Goal: Task Accomplishment & Management: Complete application form

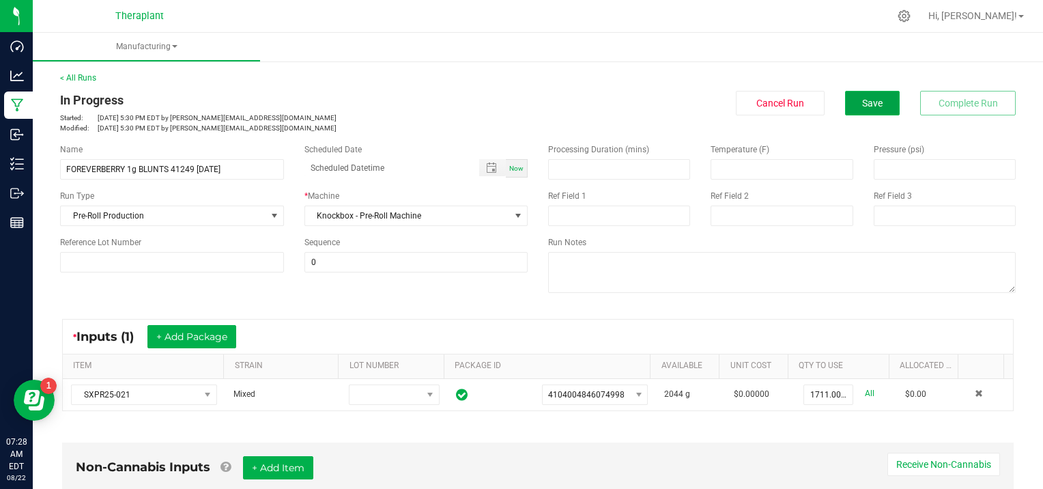
click at [862, 102] on span "Save" at bounding box center [872, 103] width 20 height 11
click at [85, 75] on link "< All Runs" at bounding box center [78, 78] width 36 height 10
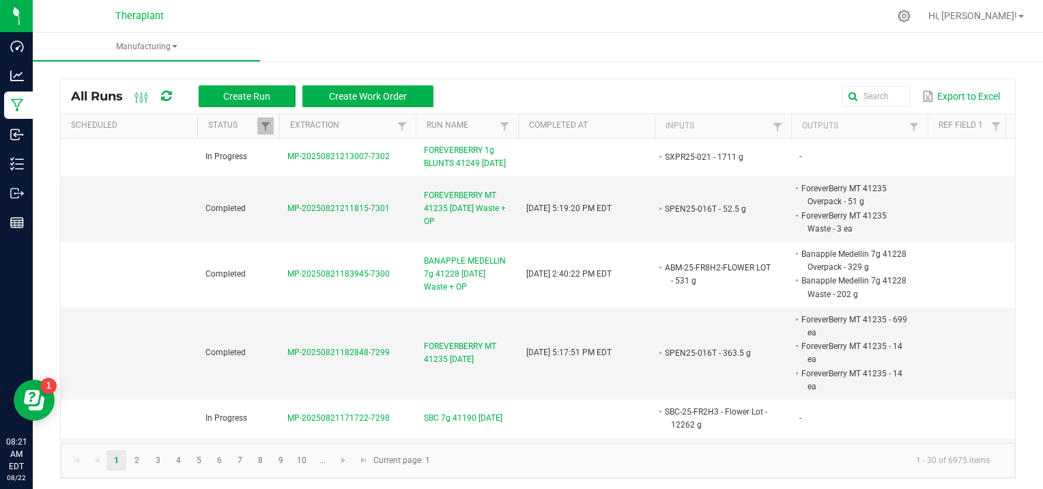
click at [769, 475] on kendo-pager "1 2 3 4 5 6 7 8 9 10 ... 1 - 30 of 6975 items Current page: 1" at bounding box center [538, 460] width 954 height 35
click at [869, 94] on input "text" at bounding box center [755, 96] width 308 height 20
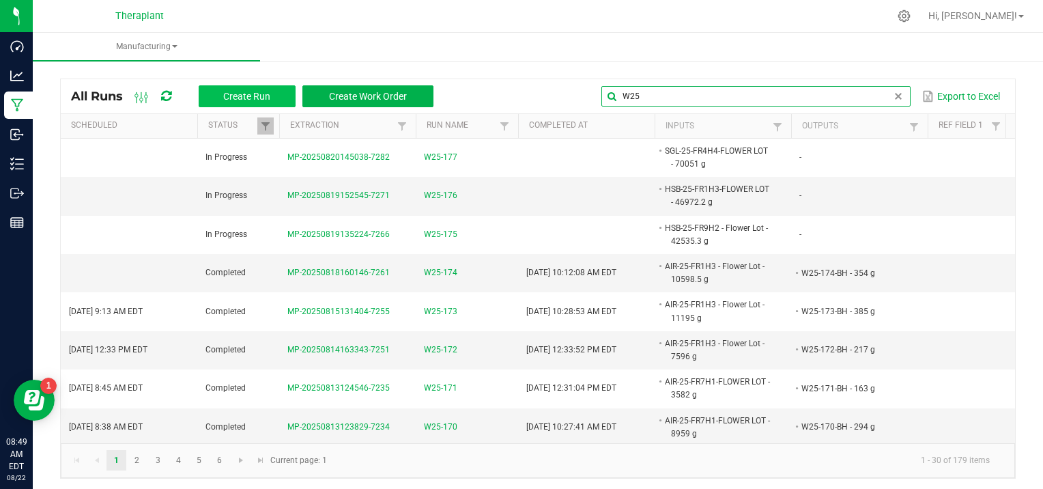
type input "W25"
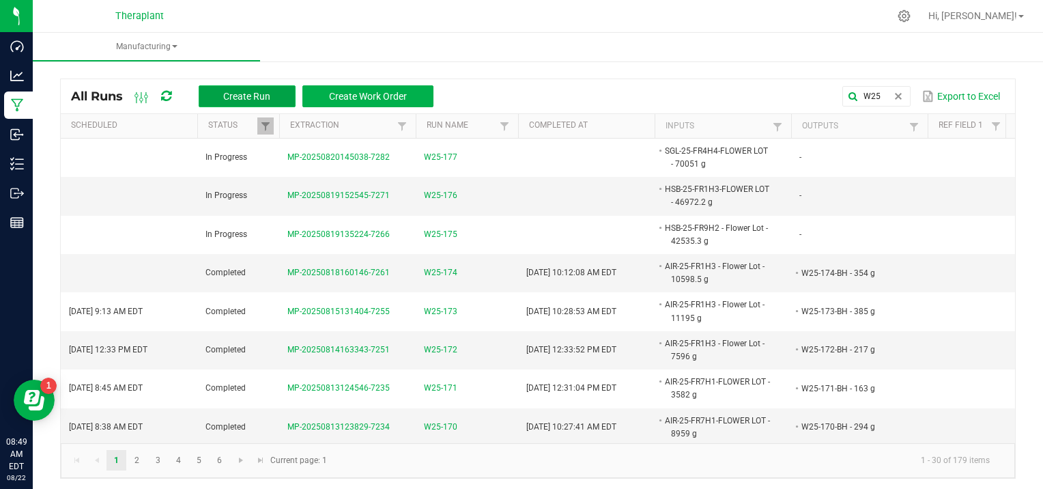
click at [233, 98] on span "Create Run" at bounding box center [246, 96] width 47 height 11
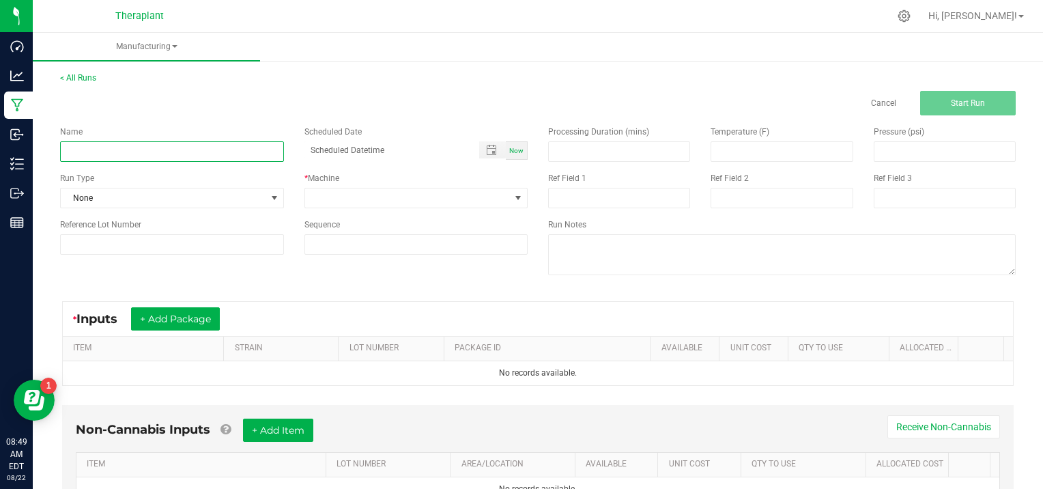
click at [102, 149] on input at bounding box center [172, 151] width 224 height 20
type input "W25-178"
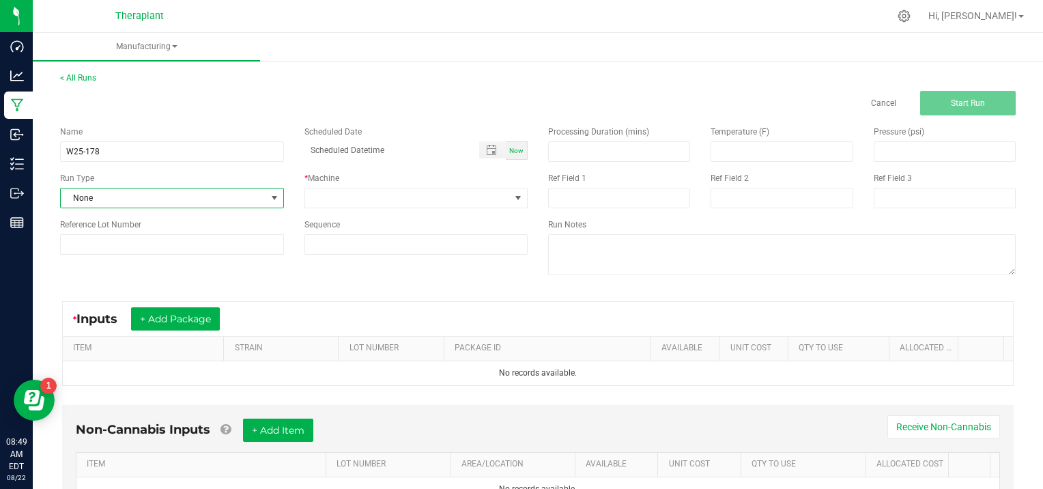
click at [273, 195] on span at bounding box center [274, 197] width 11 height 11
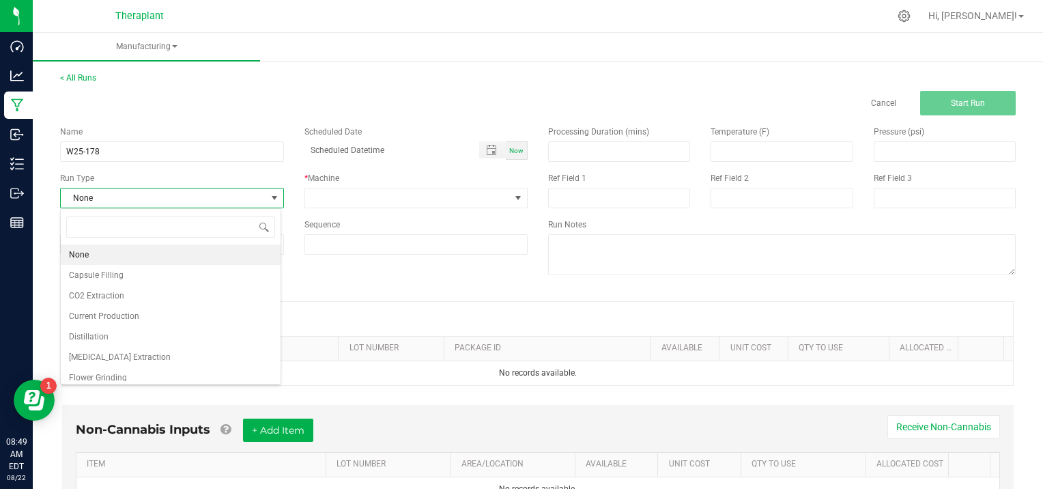
scroll to position [20, 220]
click at [113, 351] on span "[MEDICAL_DATA] Extraction" at bounding box center [120, 357] width 102 height 14
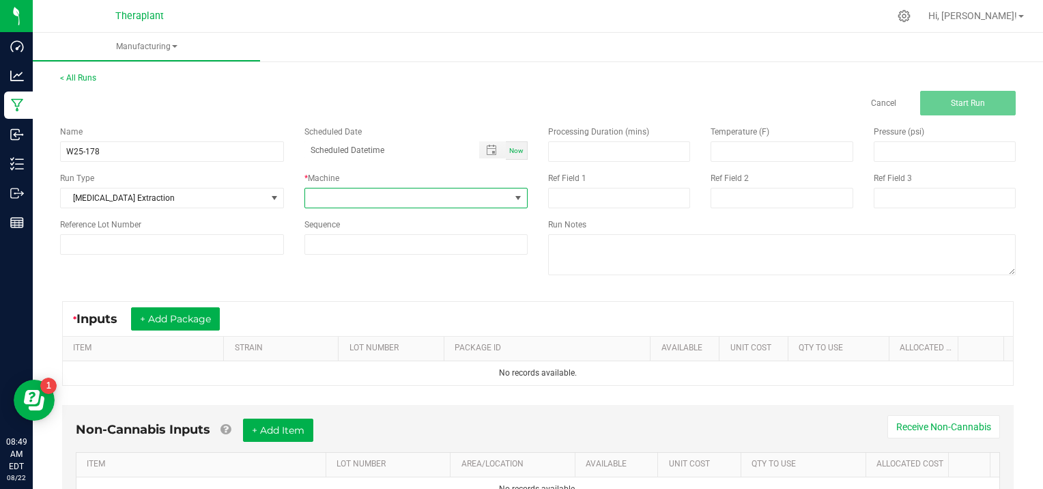
click at [513, 196] on span at bounding box center [518, 197] width 11 height 11
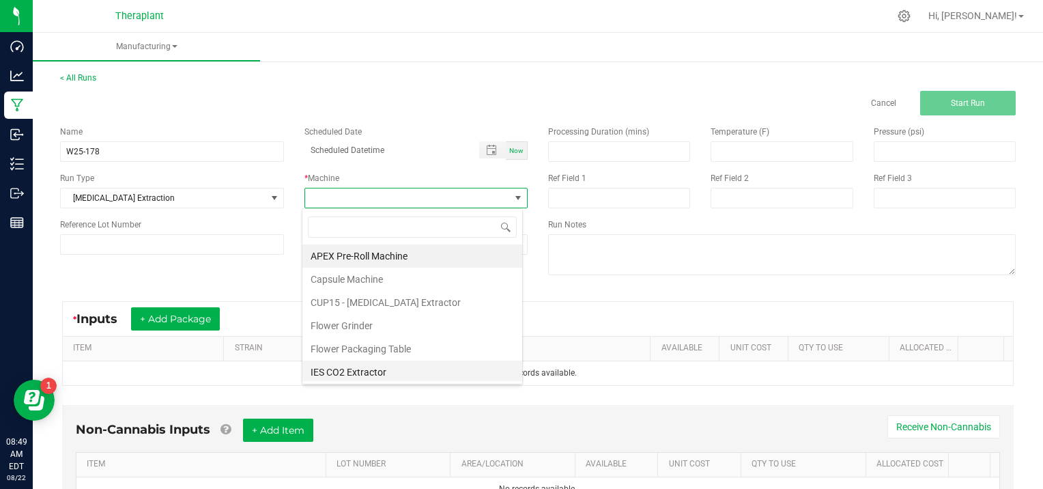
click at [388, 374] on li "IES CO2 Extractor" at bounding box center [412, 371] width 220 height 23
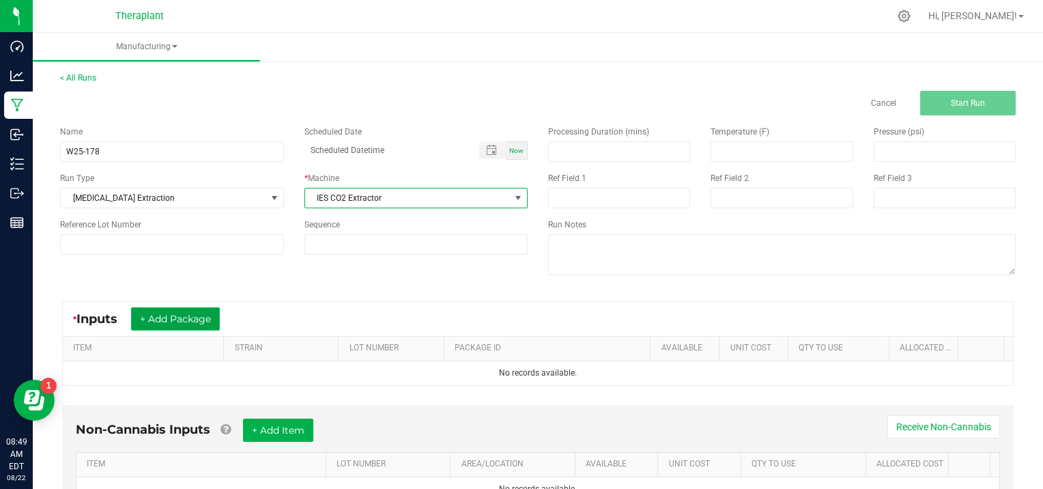
click at [175, 318] on button "+ Add Package" at bounding box center [175, 318] width 89 height 23
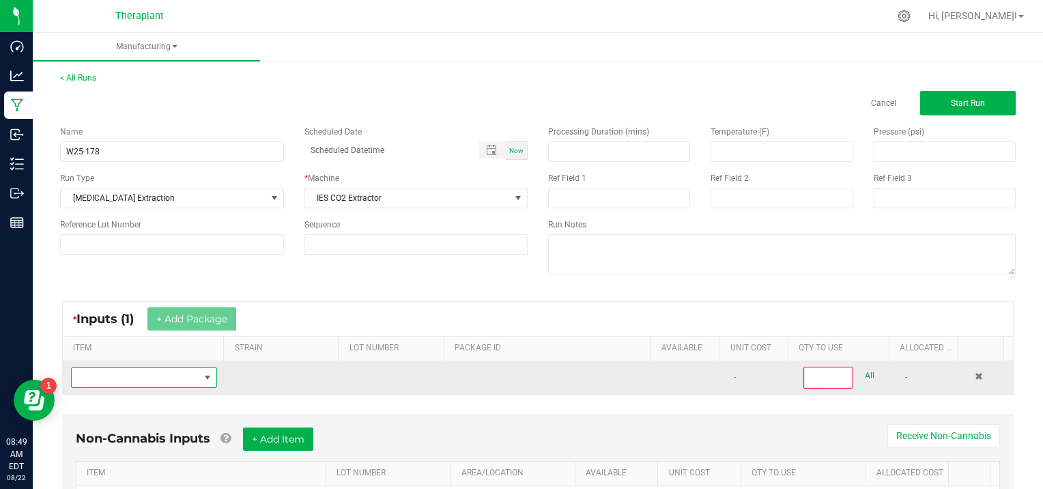
click at [111, 373] on span "NO DATA FOUND" at bounding box center [136, 377] width 128 height 19
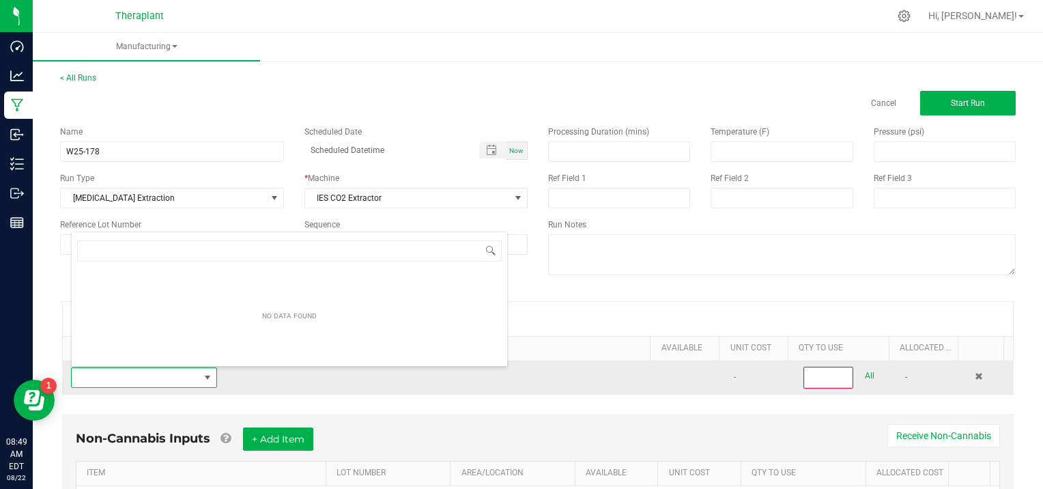
scroll to position [20, 141]
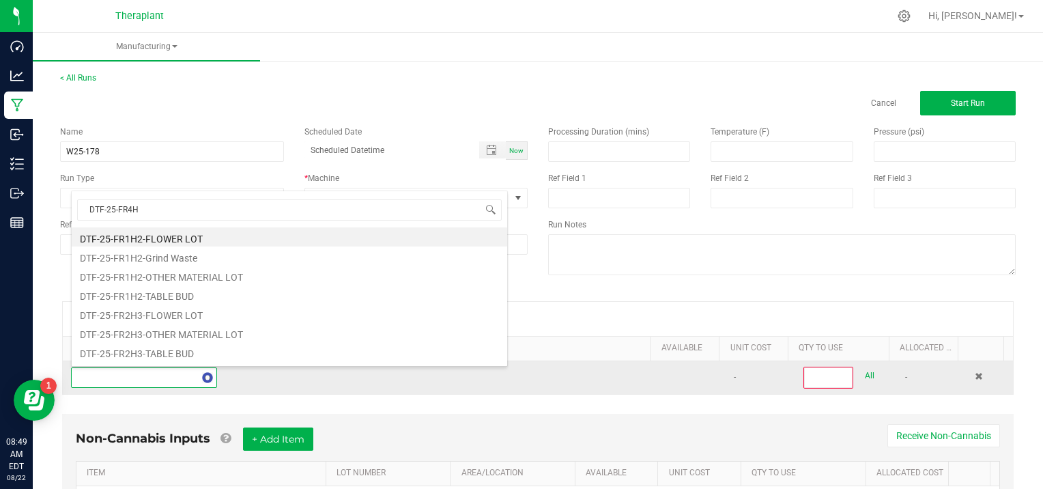
type input "DTF-25-FR4H4"
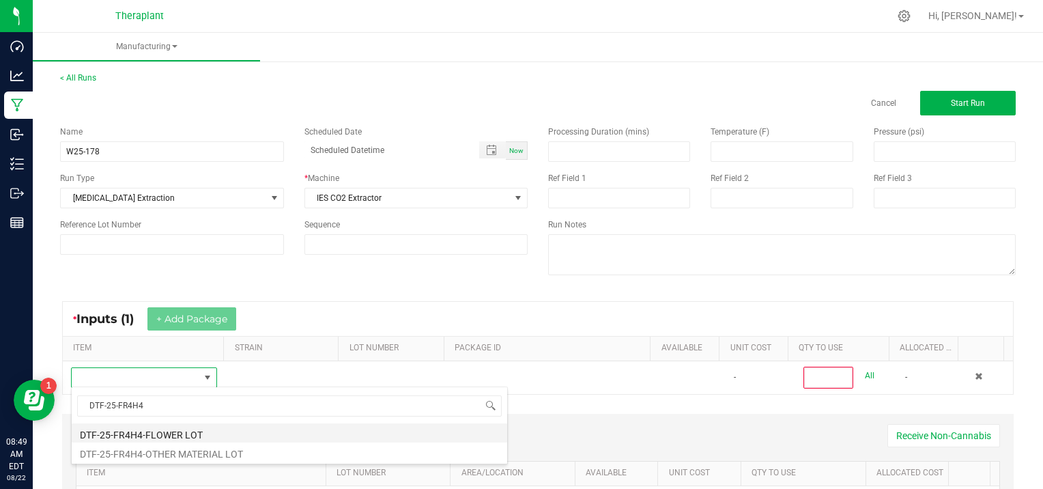
click at [158, 427] on li "DTF-25-FR4H4-FLOWER LOT" at bounding box center [289, 432] width 435 height 19
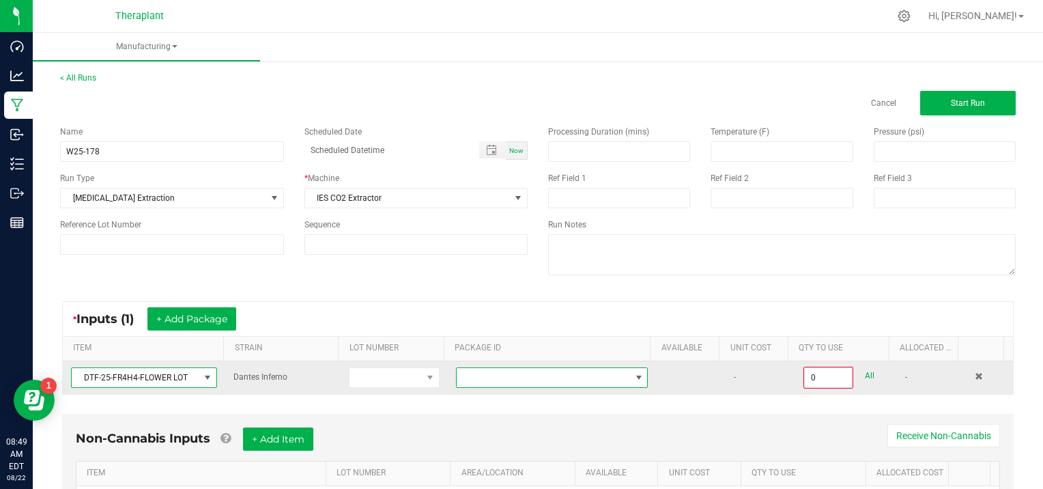
click at [633, 374] on span at bounding box center [638, 377] width 11 height 11
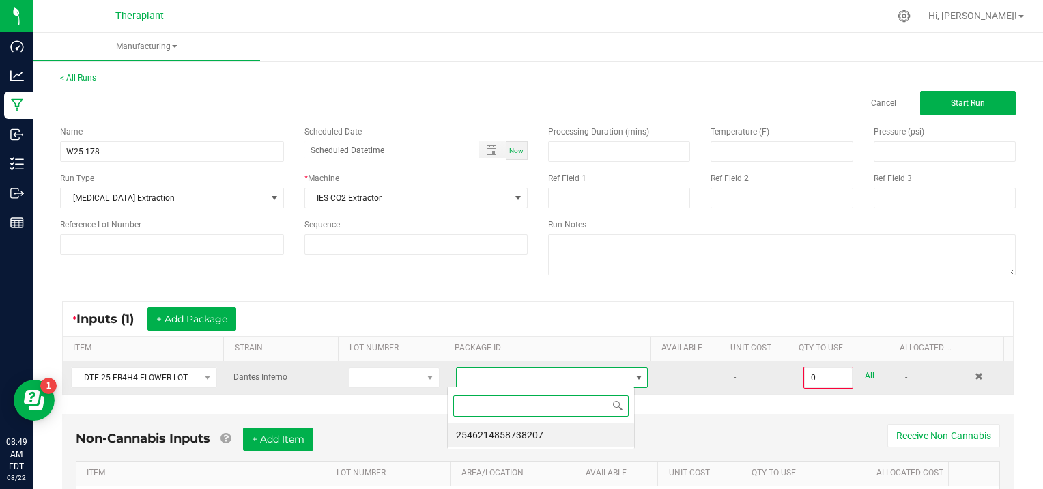
scroll to position [20, 187]
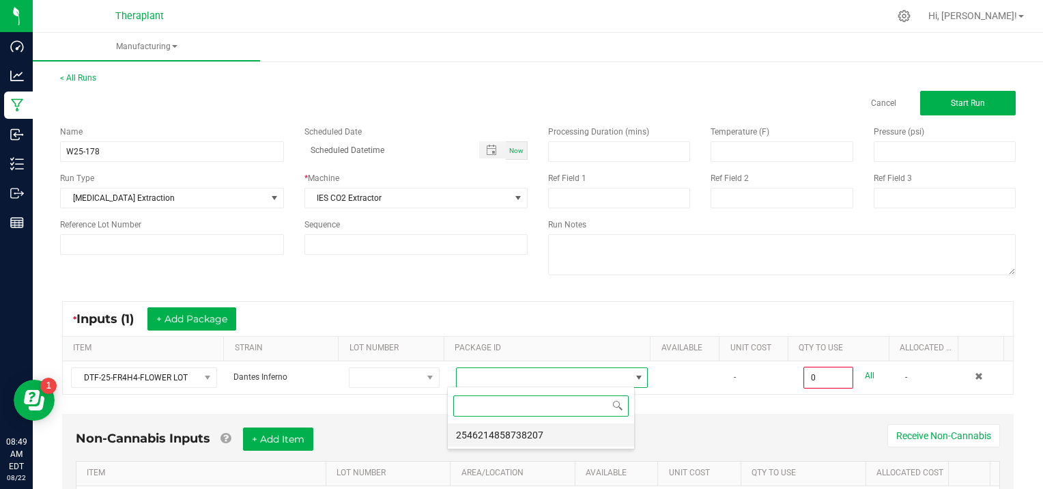
click at [553, 436] on li "2546214858738207" at bounding box center [541, 434] width 186 height 23
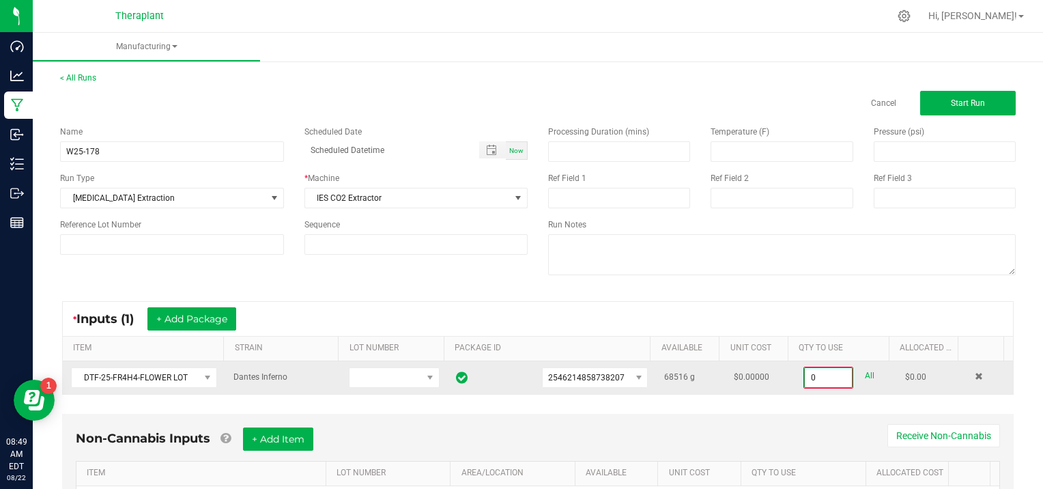
click at [824, 374] on input "0" at bounding box center [828, 377] width 47 height 19
click at [865, 379] on link "All" at bounding box center [870, 375] width 10 height 18
type input "68516.0000 g"
click at [957, 102] on span "Start Run" at bounding box center [968, 103] width 34 height 10
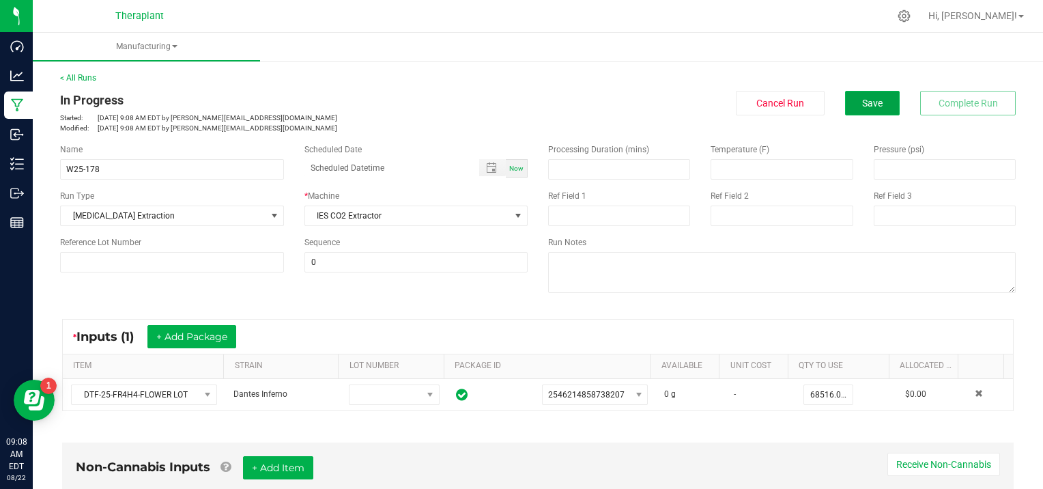
click at [876, 98] on button "Save" at bounding box center [872, 103] width 55 height 25
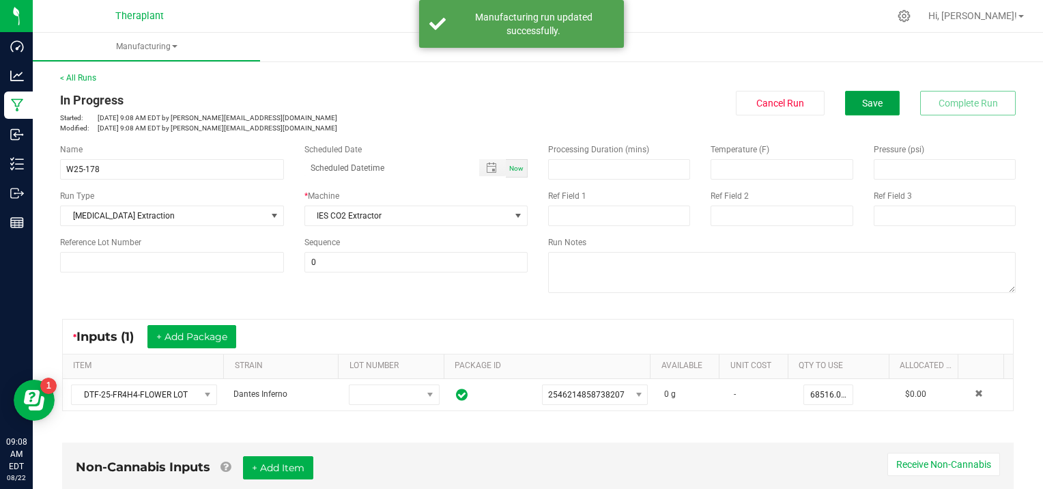
click at [876, 98] on button "Save" at bounding box center [872, 103] width 55 height 25
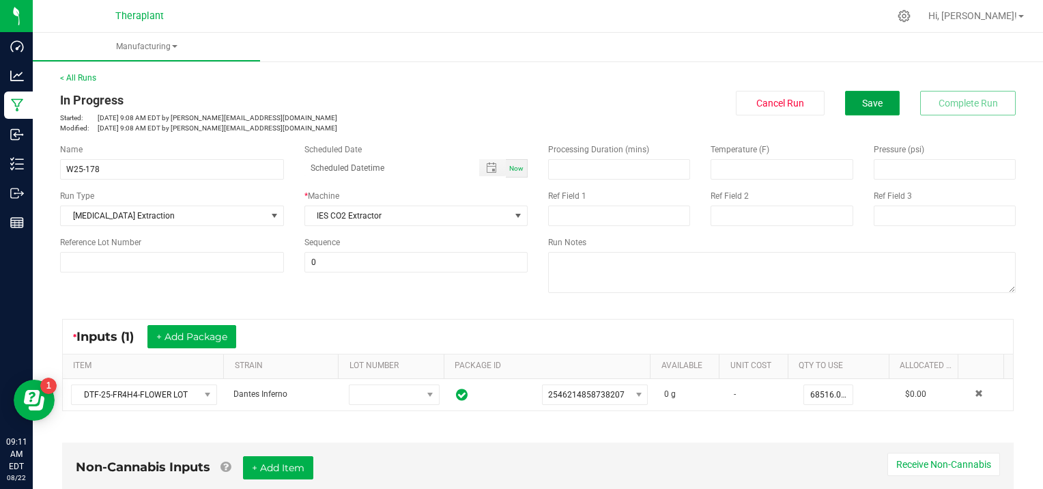
click at [876, 98] on button "Save" at bounding box center [872, 103] width 55 height 25
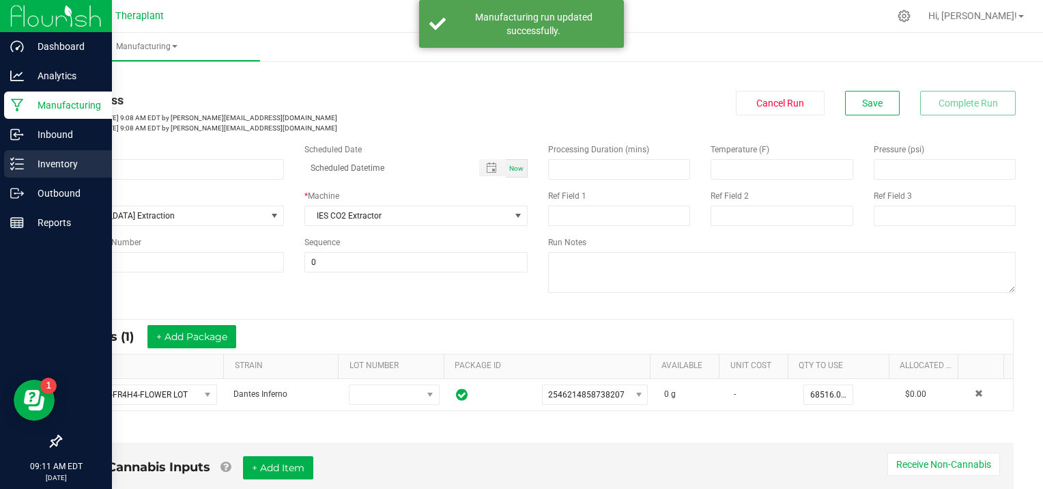
click at [63, 162] on p "Inventory" at bounding box center [65, 164] width 82 height 16
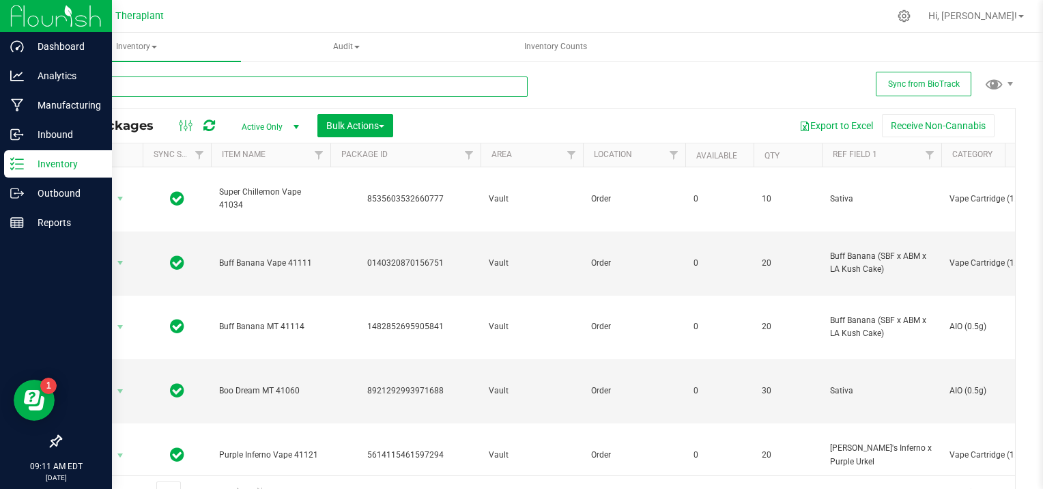
click at [115, 85] on input "text" at bounding box center [293, 86] width 467 height 20
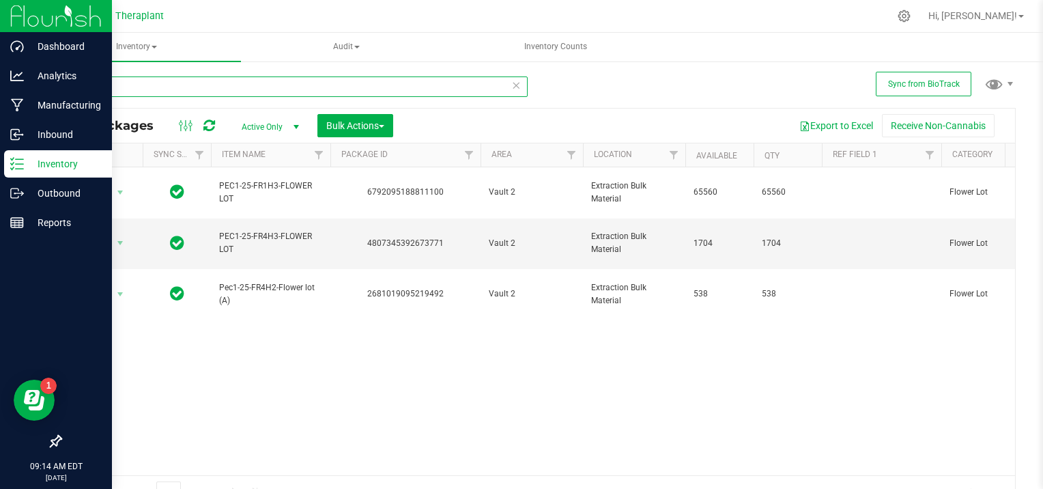
type input "P"
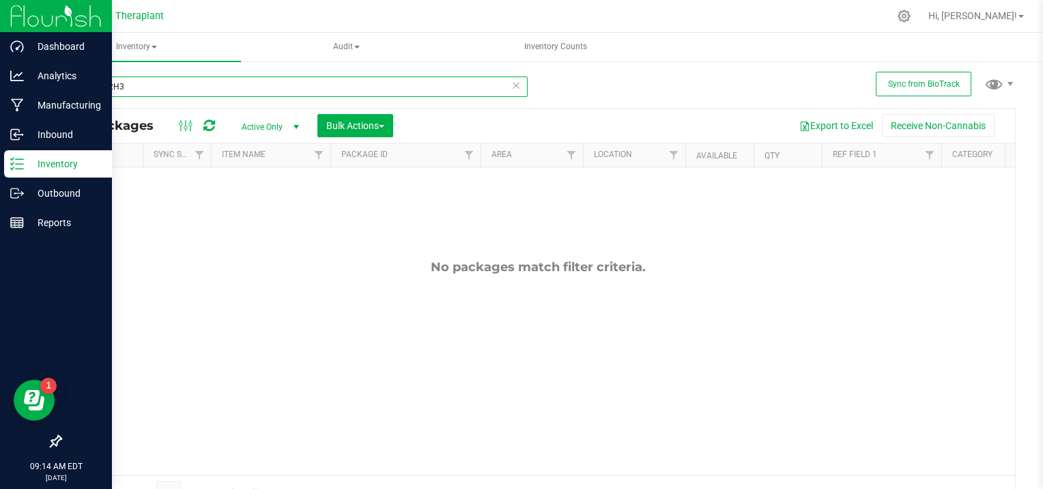
click at [96, 84] on input "HDT-FR2H3" at bounding box center [293, 86] width 467 height 20
click at [145, 83] on input "HDT25--FR2H3" at bounding box center [293, 86] width 467 height 20
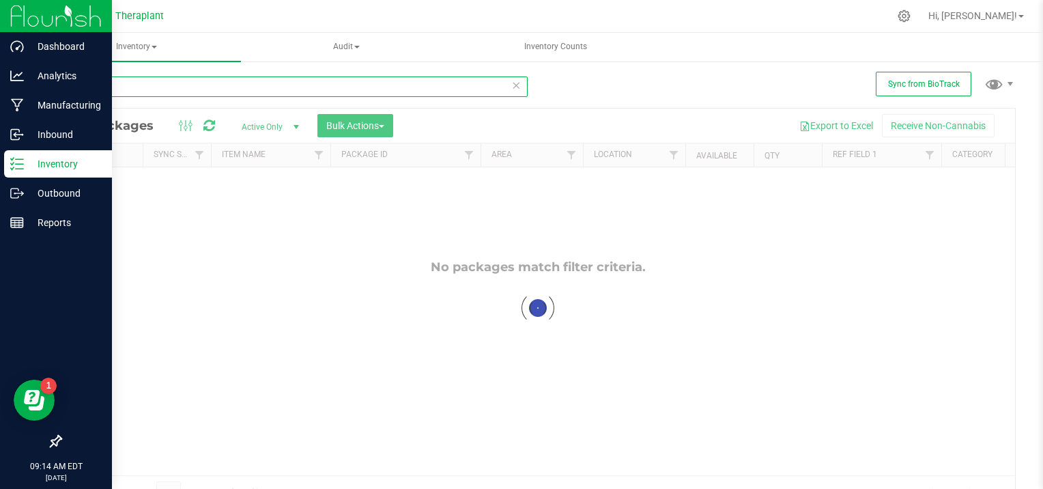
type input "HDT-25"
